Goal: Task Accomplishment & Management: Manage account settings

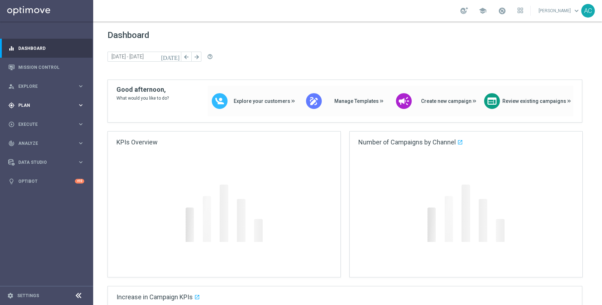
click at [35, 109] on div "gps_fixed Plan keyboard_arrow_right" at bounding box center [46, 105] width 92 height 19
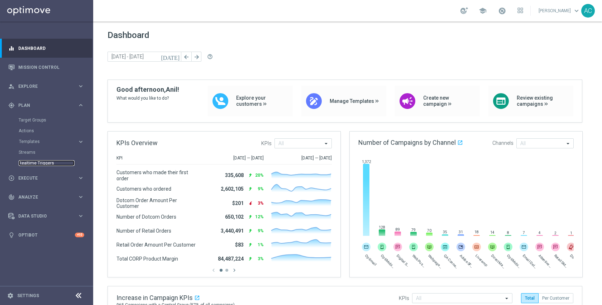
click at [41, 164] on link "Realtime Triggers" at bounding box center [47, 163] width 56 height 6
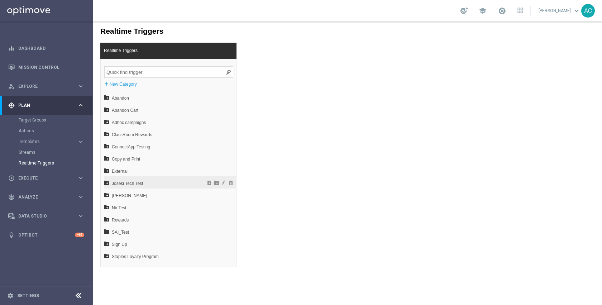
click at [158, 185] on span "Joseki Tech Test" at bounding box center [151, 183] width 79 height 12
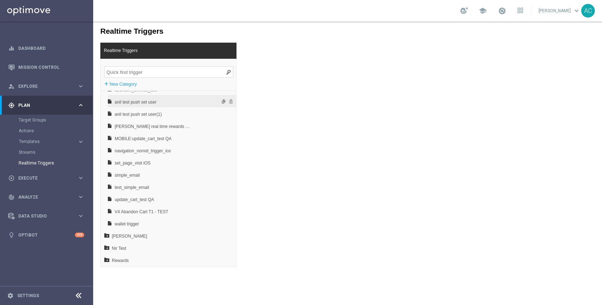
scroll to position [109, 0]
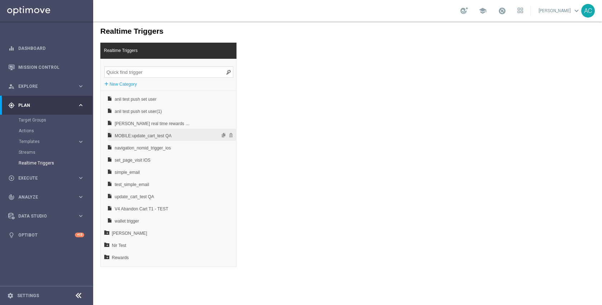
click at [159, 137] on span "MOBILE:update_cart_test QA" at bounding box center [153, 136] width 77 height 12
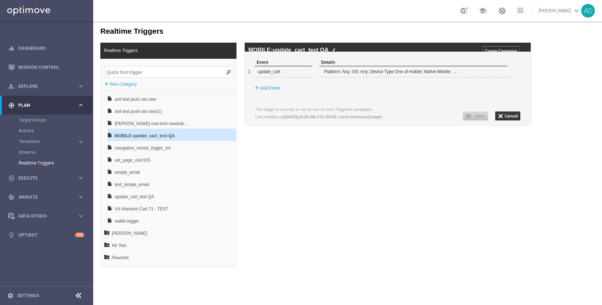
click at [335, 49] on img at bounding box center [334, 50] width 4 height 5
click at [37, 122] on link "Target Groups" at bounding box center [47, 120] width 56 height 6
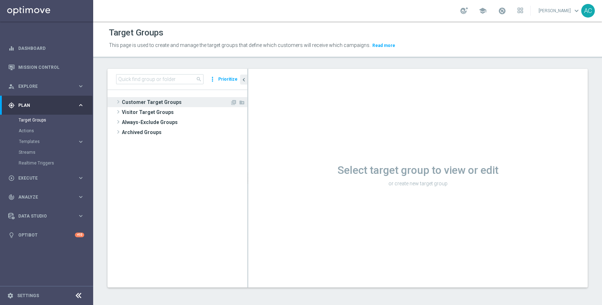
click at [184, 101] on span "Customer Target Groups" at bounding box center [176, 102] width 108 height 10
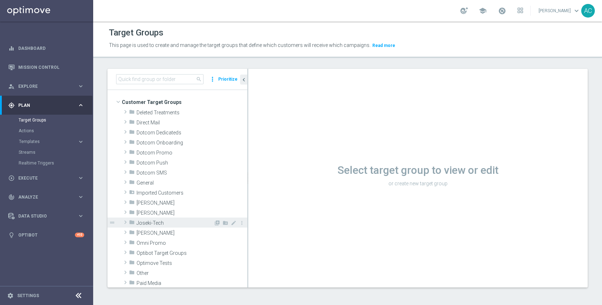
click at [170, 223] on span "Joseki-Tech" at bounding box center [175, 223] width 77 height 6
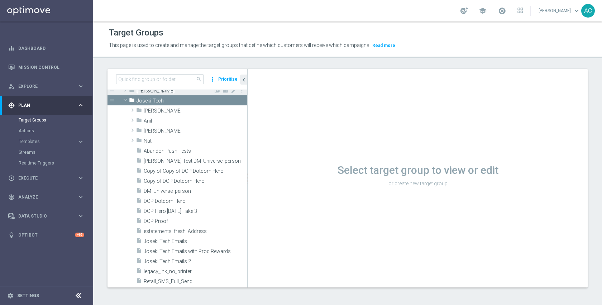
scroll to position [137, 0]
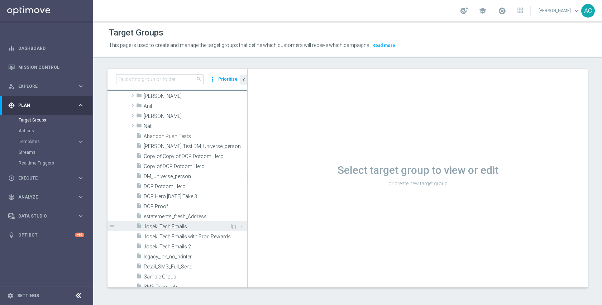
click at [181, 225] on span "Joseki Tech Emails" at bounding box center [187, 227] width 86 height 6
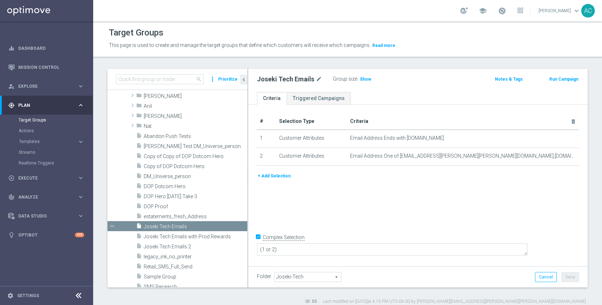
click at [313, 80] on div "Joseki Tech Emails mode_edit" at bounding box center [289, 79] width 65 height 9
click at [316, 78] on icon "mode_edit" at bounding box center [319, 79] width 6 height 9
click at [398, 188] on div "# Selection Type Criteria delete_forever 1 Customer Attributes Email Address En…" at bounding box center [417, 185] width 339 height 160
